Goal: Information Seeking & Learning: Learn about a topic

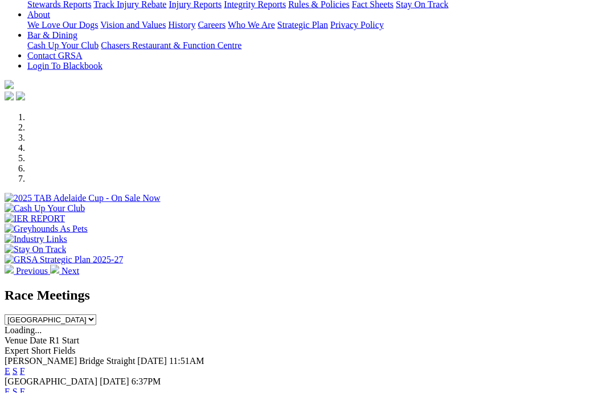
scroll to position [248, 0]
click at [25, 366] on link "F" at bounding box center [22, 371] width 5 height 10
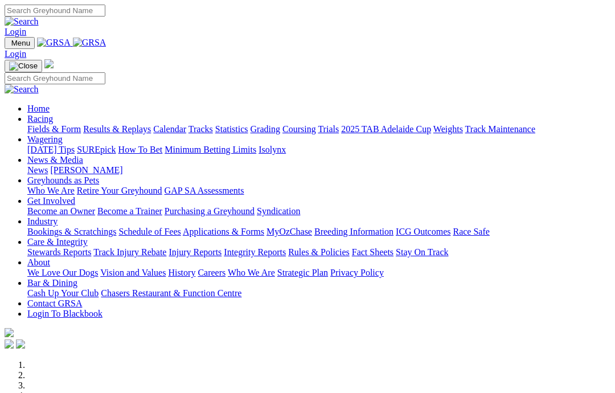
scroll to position [-3, 0]
click at [83, 155] on link "News & Media" at bounding box center [55, 160] width 56 height 10
click at [48, 165] on link "News" at bounding box center [37, 170] width 21 height 10
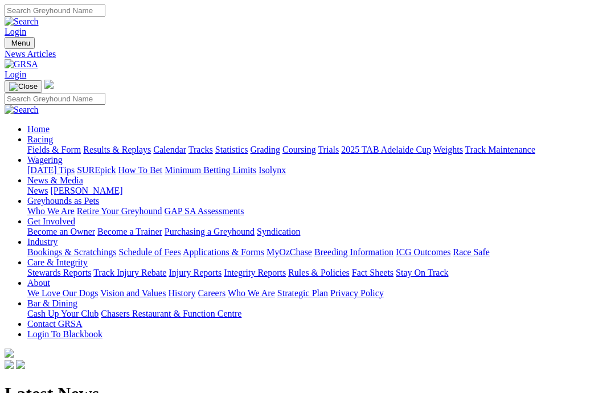
scroll to position [7, 35]
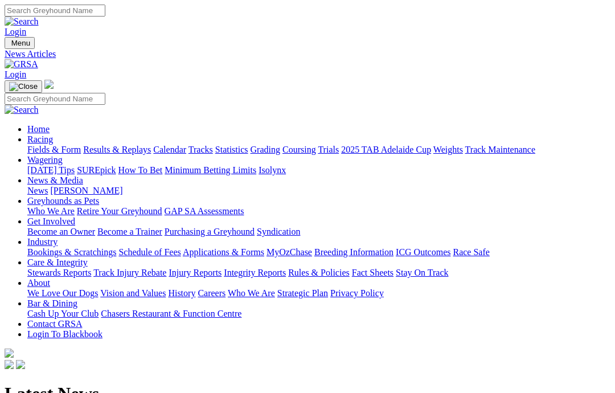
click at [88, 257] on link "Care & Integrity" at bounding box center [57, 262] width 60 height 10
click at [350, 268] on link "Rules & Policies" at bounding box center [319, 273] width 62 height 10
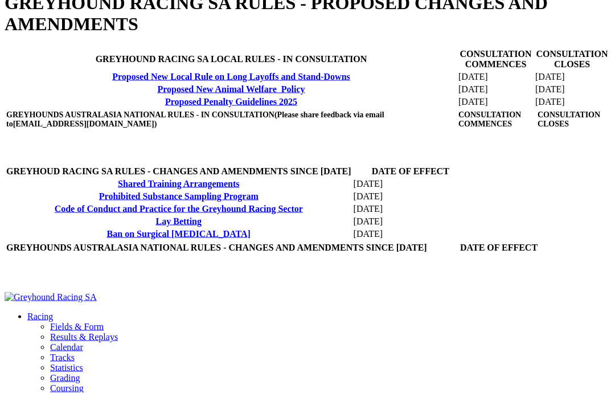
scroll to position [392, 0]
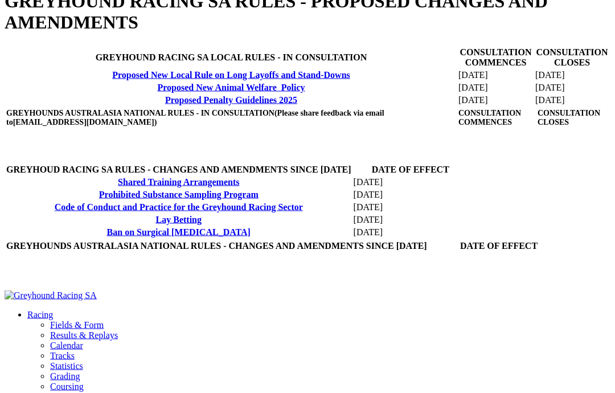
click at [165, 105] on link "Proposed Penalty Guidelines 2025" at bounding box center [231, 100] width 132 height 10
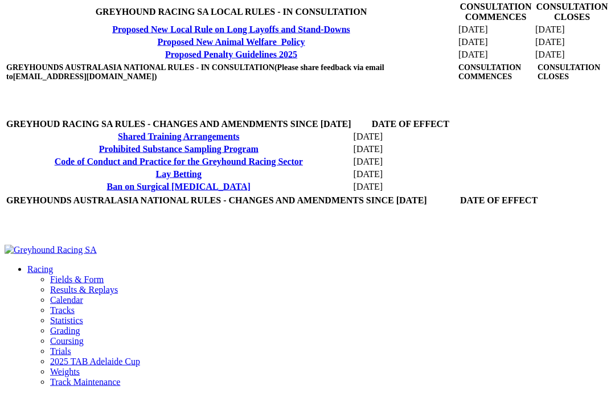
click at [165, 59] on link "Proposed Penalty Guidelines 2025" at bounding box center [231, 55] width 132 height 10
click at [157, 46] on link "Proposed New Animal Welfare Policy" at bounding box center [230, 41] width 147 height 10
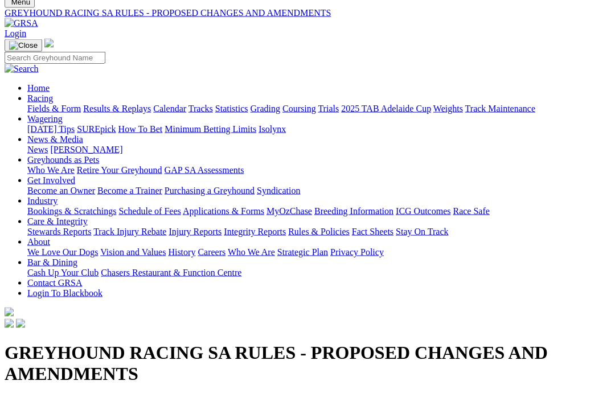
scroll to position [0, 0]
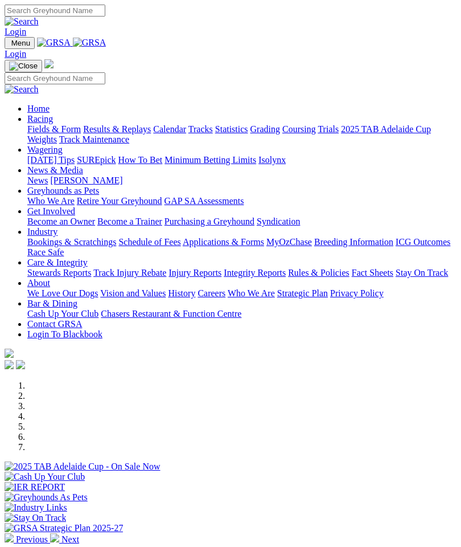
click at [9, 46] on img "Toggle navigation" at bounding box center [9, 46] width 0 height 0
click at [67, 267] on link "Care & Integrity" at bounding box center [57, 262] width 60 height 10
click at [288, 277] on link "Rules & Policies" at bounding box center [319, 273] width 62 height 10
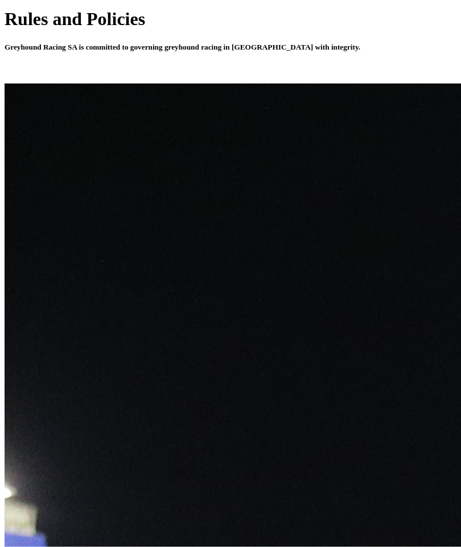
scroll to position [394, 0]
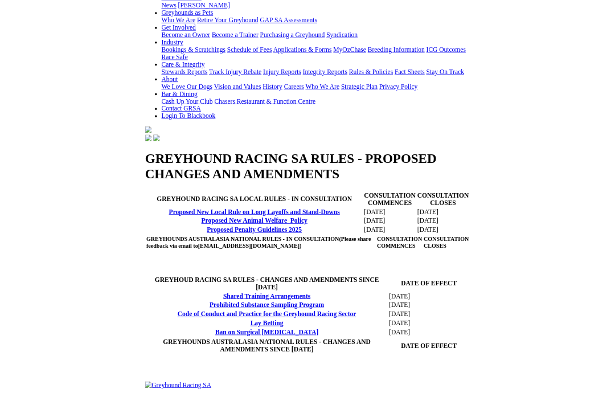
scroll to position [192, 0]
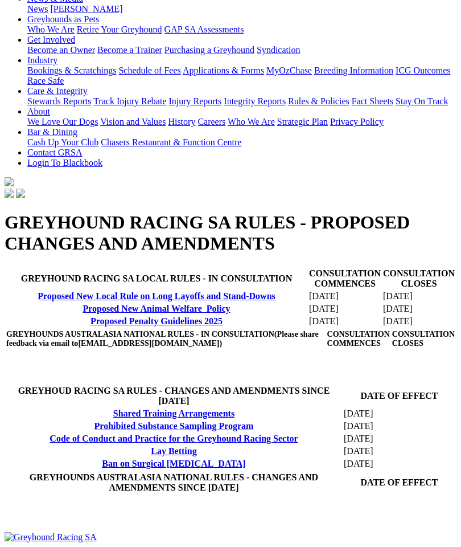
click at [91, 316] on link "Proposed Penalty Guidelines 2025" at bounding box center [157, 321] width 132 height 10
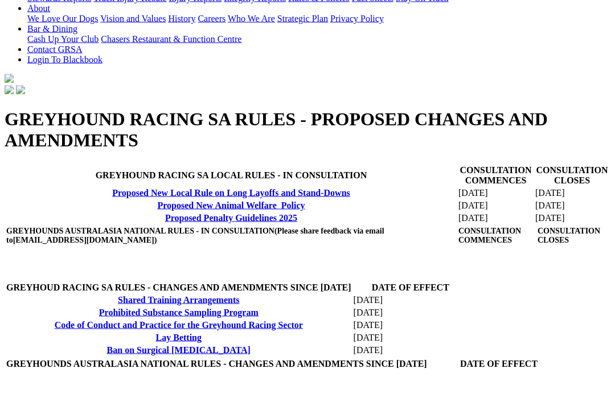
scroll to position [290, 0]
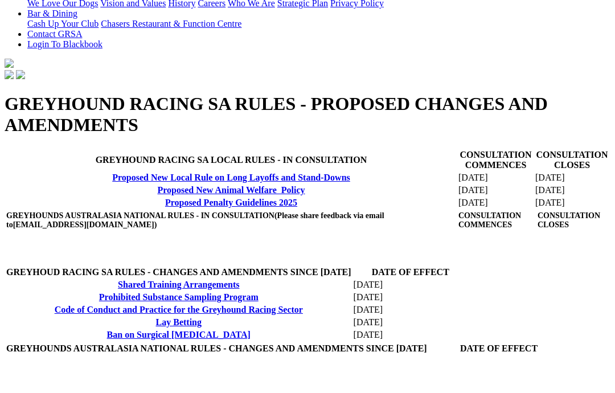
click at [157, 195] on link "Proposed New Animal Welfare Policy" at bounding box center [230, 190] width 147 height 10
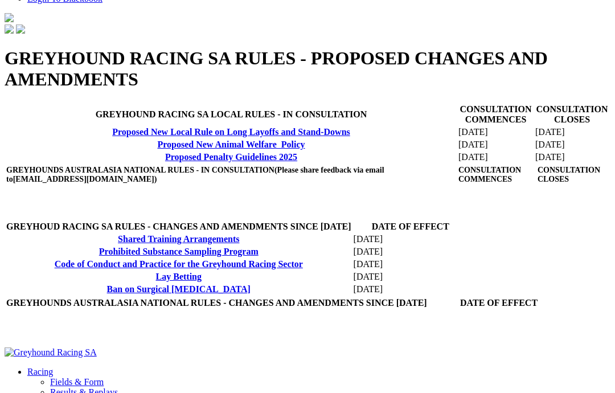
click at [227, 137] on link "Proposed New Local Rule on Long Layoffs and Stand-Downs" at bounding box center [231, 132] width 238 height 10
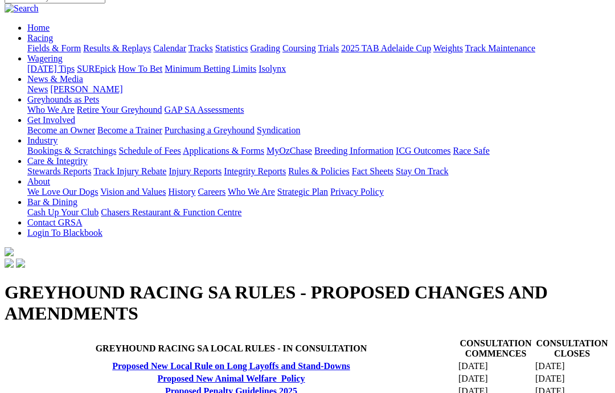
scroll to position [64, 0]
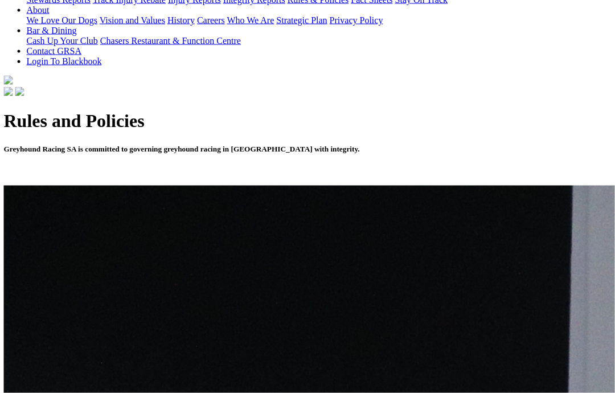
scroll to position [274, 2]
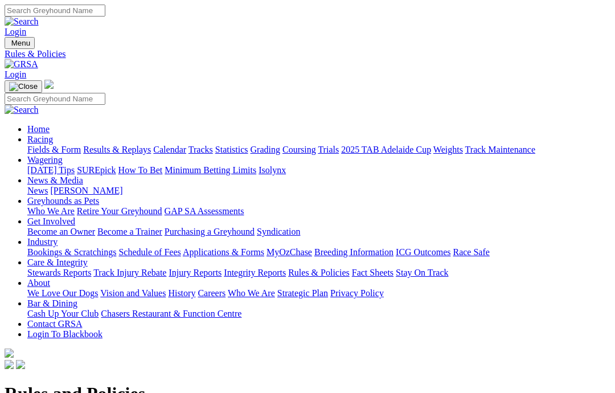
scroll to position [274, 2]
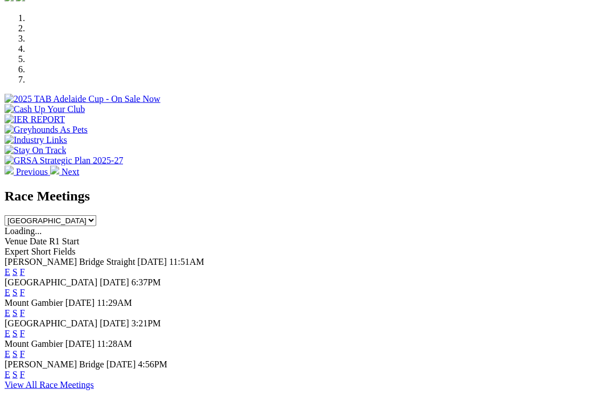
scroll to position [334, 0]
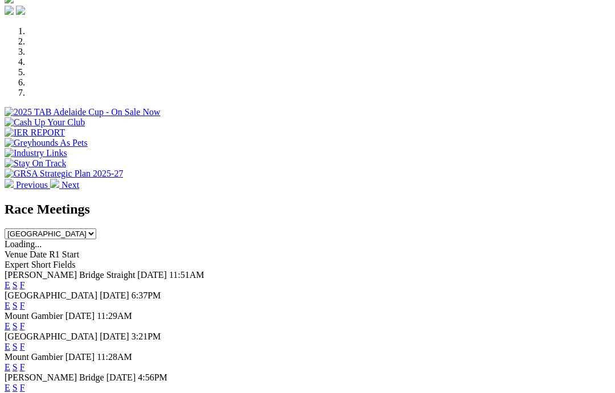
click at [25, 383] on link "F" at bounding box center [22, 388] width 5 height 10
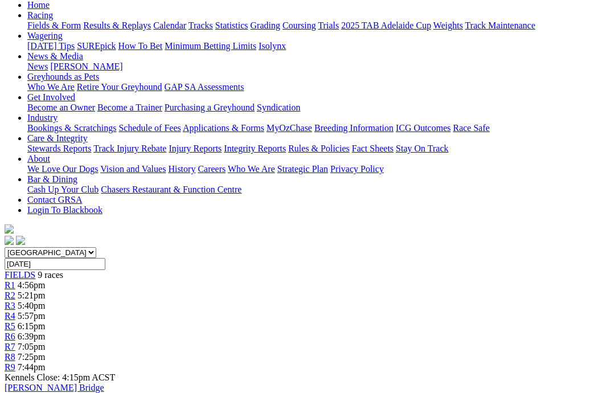
scroll to position [166, 0]
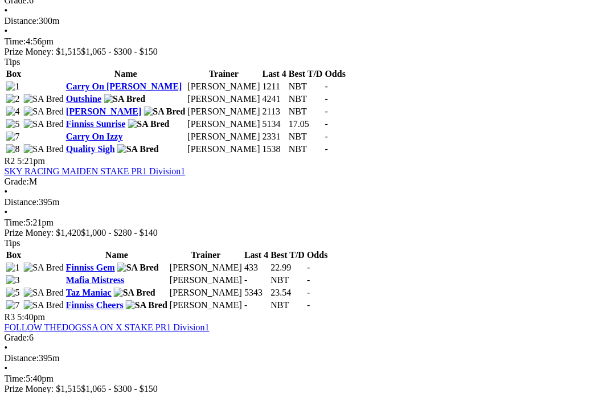
scroll to position [469, 4]
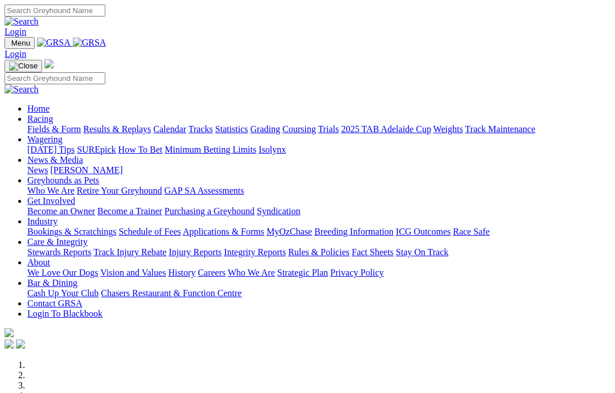
scroll to position [334, 0]
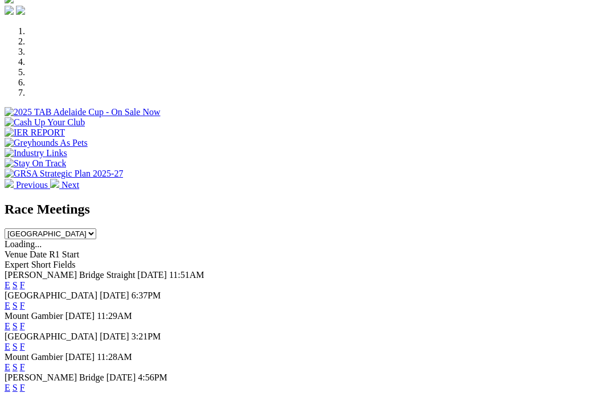
click at [25, 342] on link "F" at bounding box center [22, 347] width 5 height 10
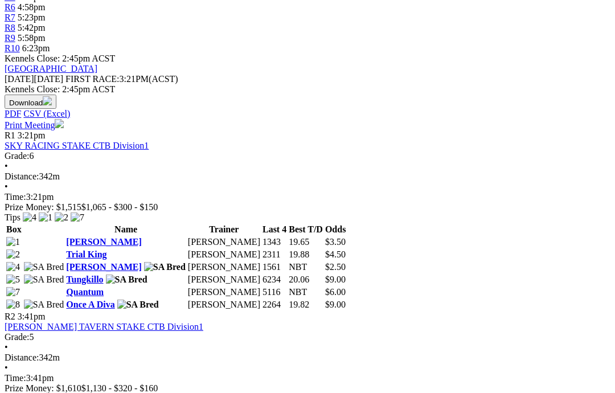
scroll to position [445, 0]
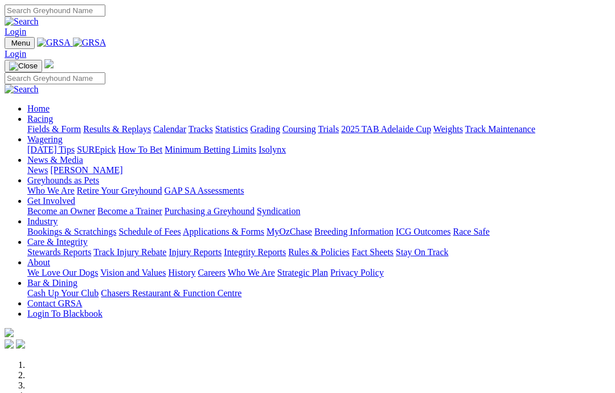
click at [53, 114] on link "Racing" at bounding box center [40, 119] width 26 height 10
click at [316, 124] on link "Coursing" at bounding box center [299, 129] width 34 height 10
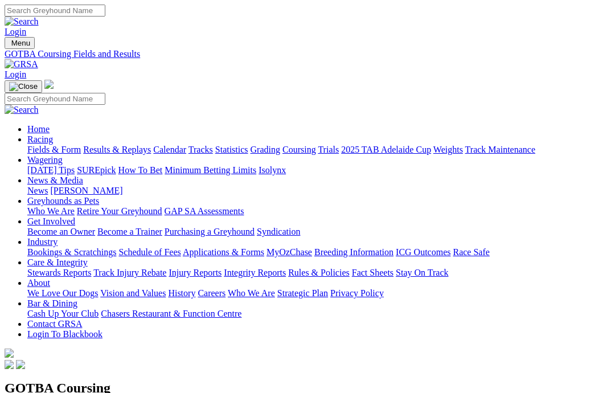
click at [339, 145] on link "Trials" at bounding box center [328, 150] width 21 height 10
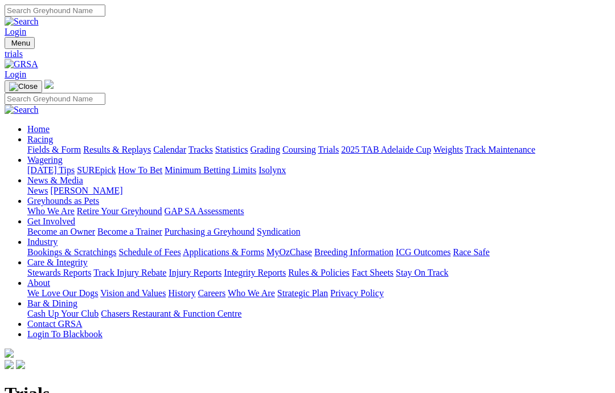
click at [186, 145] on link "Calendar" at bounding box center [169, 150] width 33 height 10
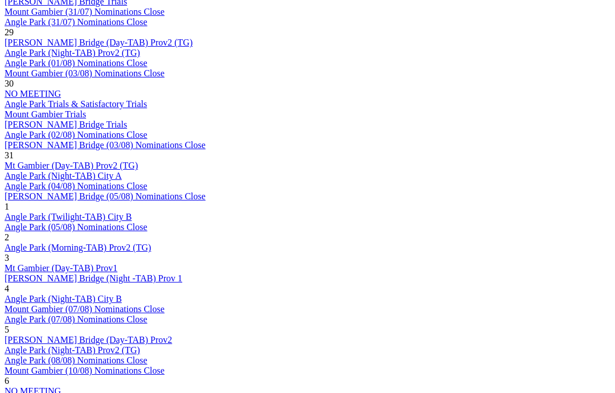
scroll to position [697, 0]
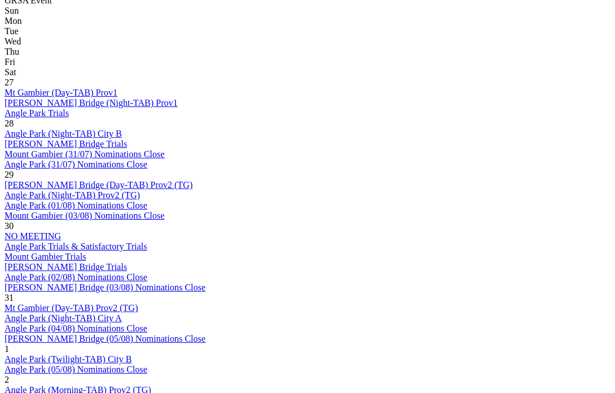
scroll to position [537, 0]
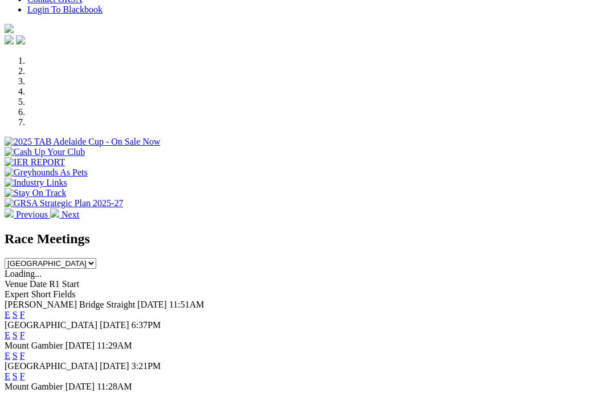
scroll to position [308, 0]
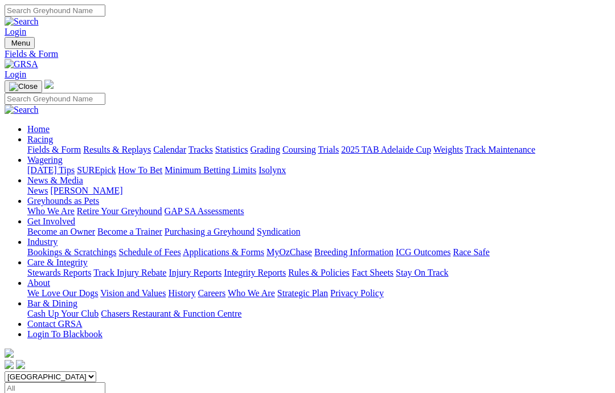
click at [280, 145] on link "Grading" at bounding box center [266, 150] width 30 height 10
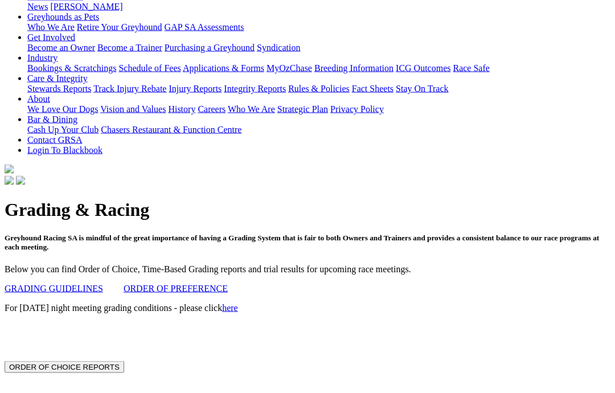
scroll to position [180, 0]
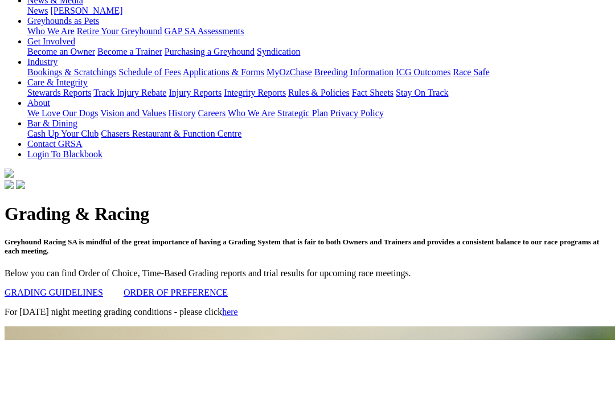
click at [222, 307] on link "here" at bounding box center [230, 312] width 16 height 10
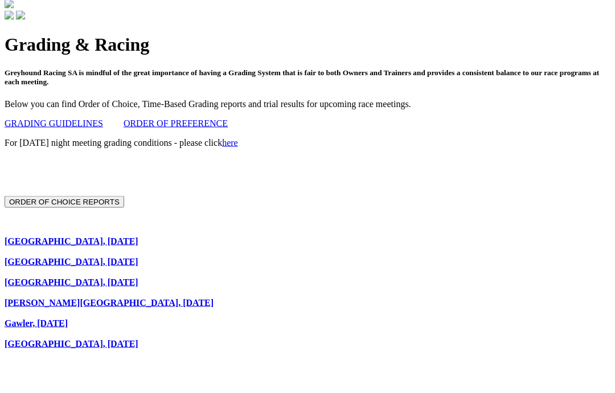
scroll to position [336, 1]
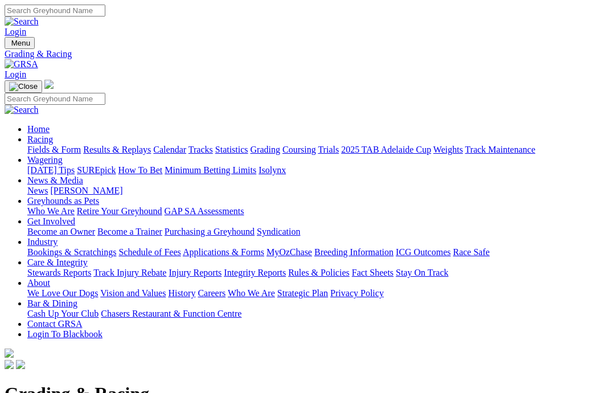
scroll to position [370, 1]
